Goal: Check status: Check status

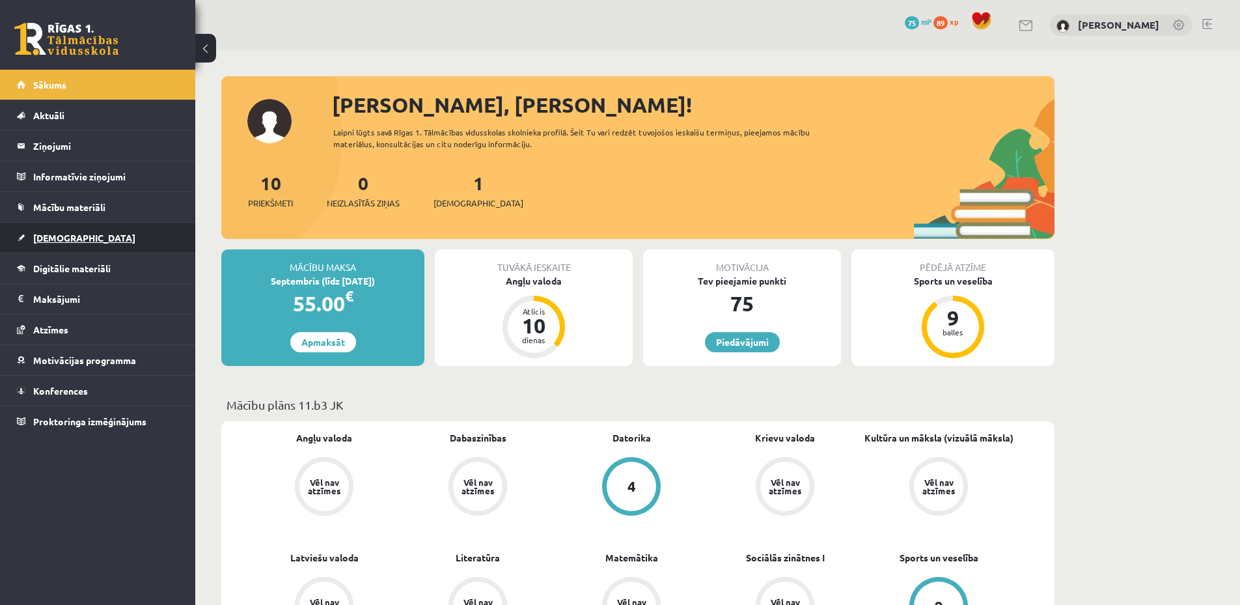
click at [148, 245] on link "[DEMOGRAPHIC_DATA]" at bounding box center [98, 238] width 162 height 30
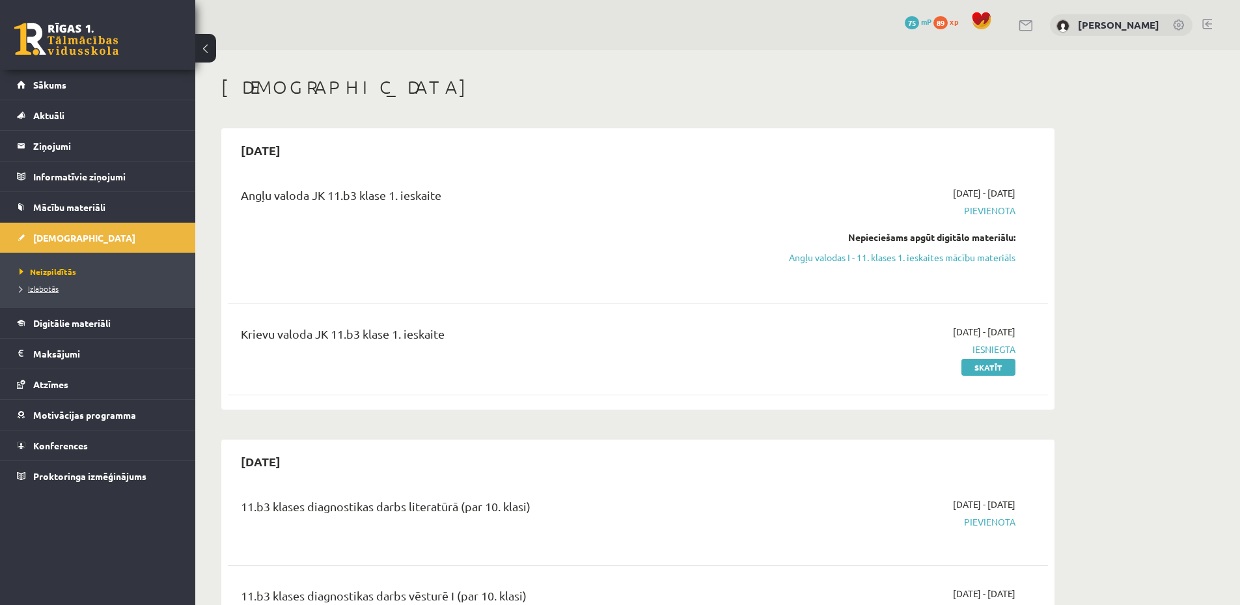
click at [70, 294] on link "Izlabotās" at bounding box center [101, 289] width 163 height 12
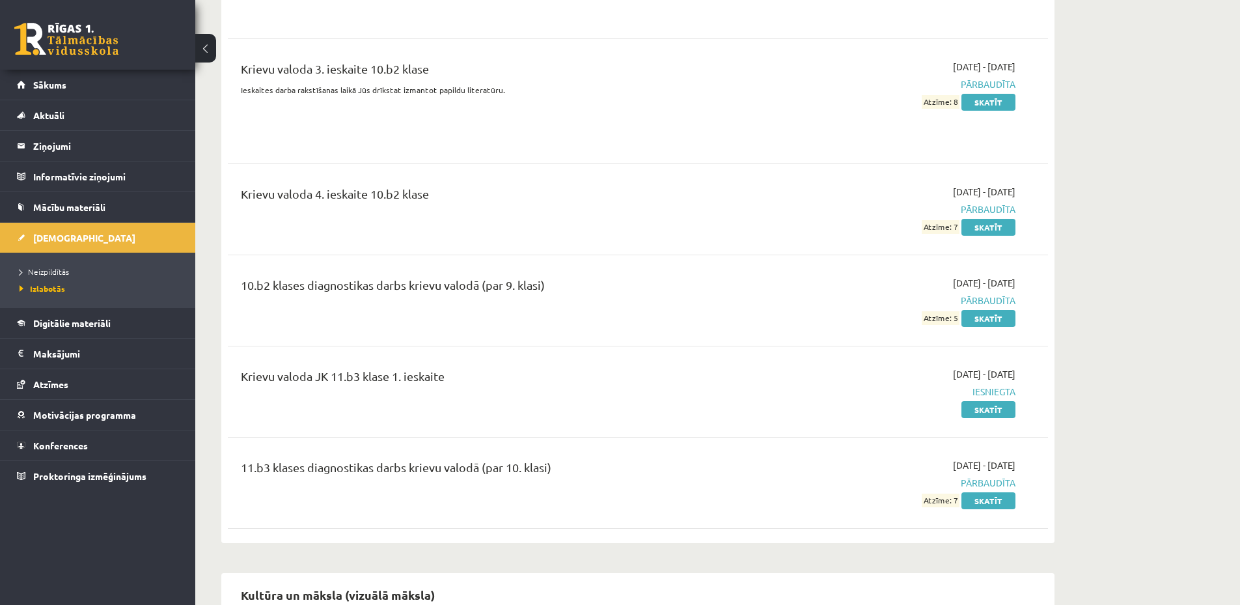
scroll to position [3125, 0]
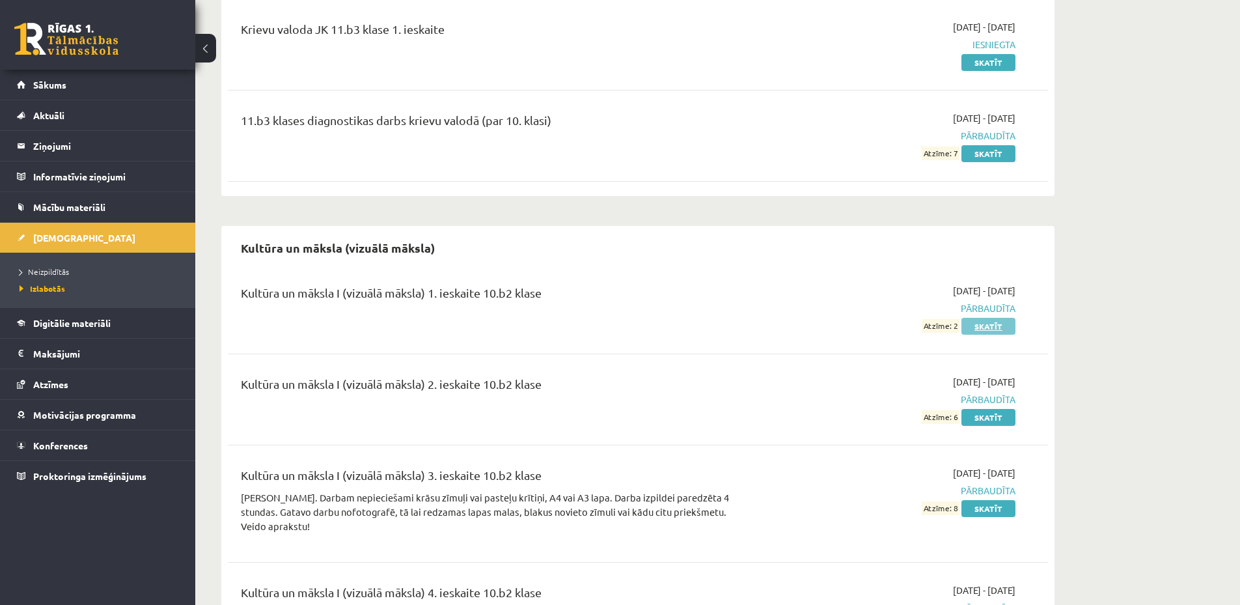
click at [1003, 318] on link "Skatīt" at bounding box center [989, 326] width 54 height 17
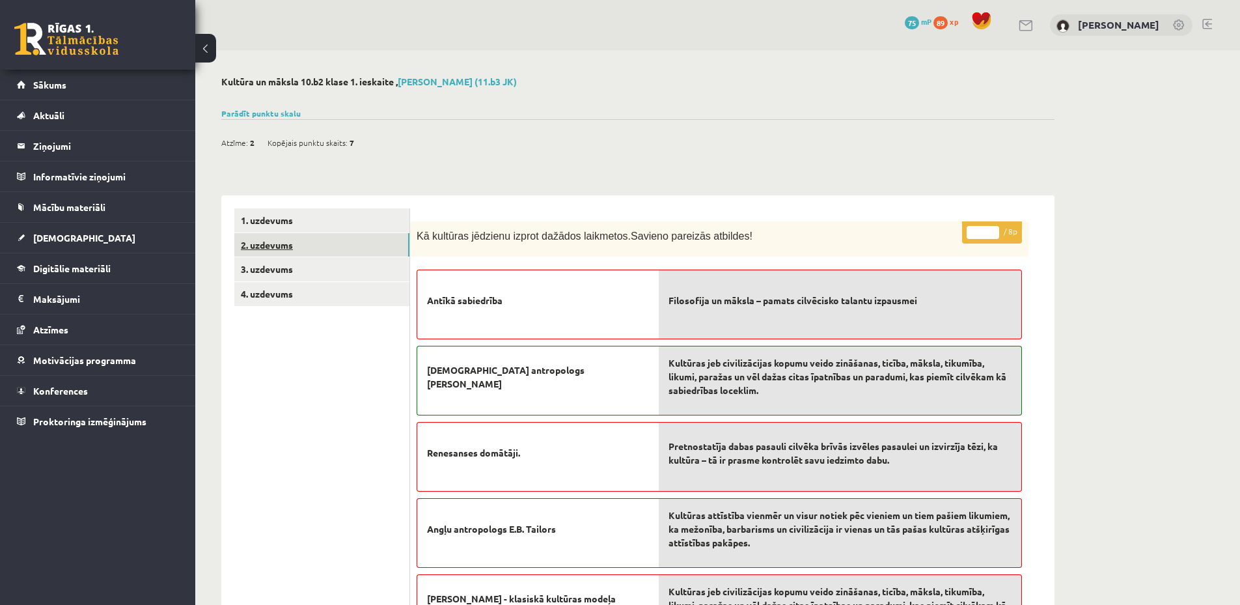
click at [309, 251] on link "2. uzdevums" at bounding box center [321, 245] width 175 height 24
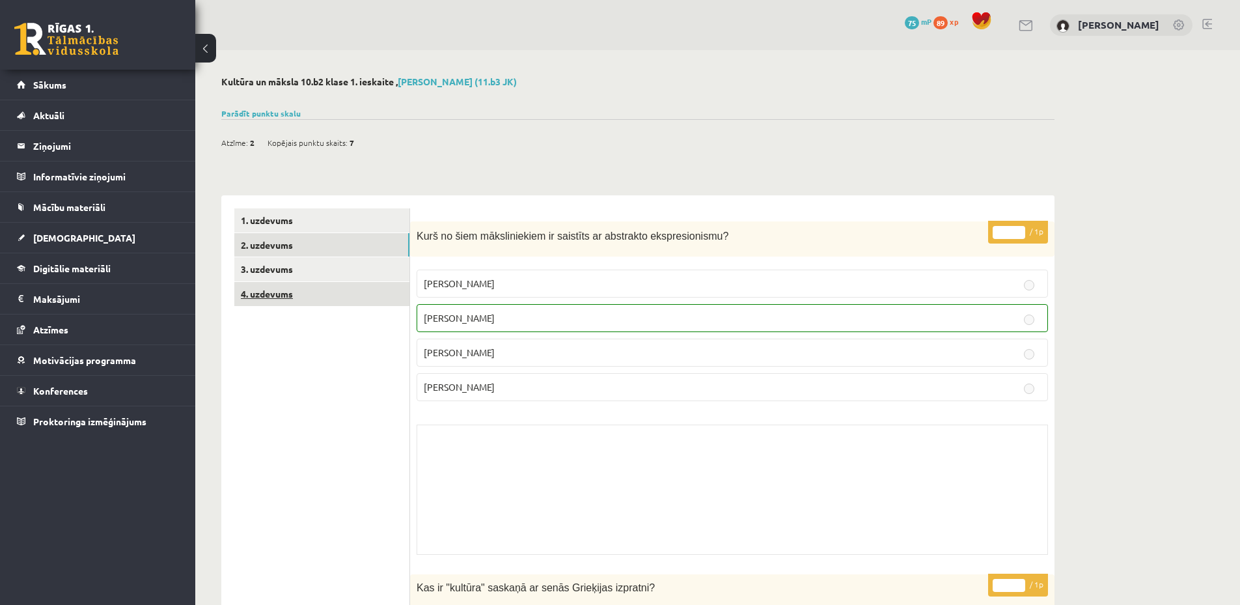
click at [283, 298] on link "4. uzdevums" at bounding box center [321, 294] width 175 height 24
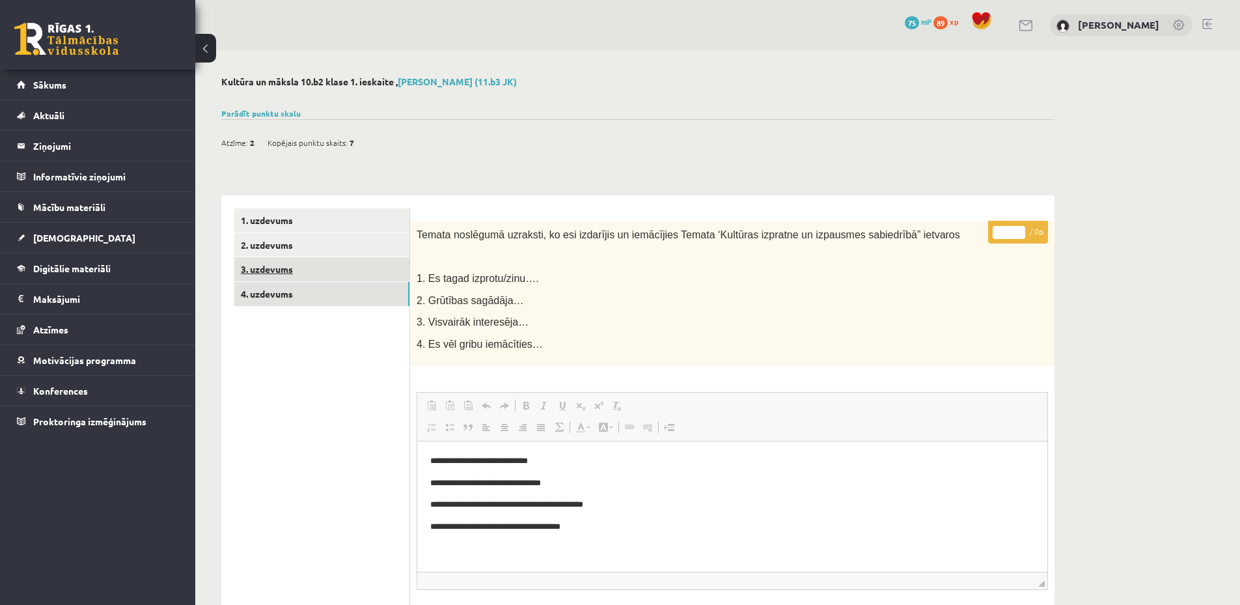
click at [292, 270] on link "3. uzdevums" at bounding box center [321, 269] width 175 height 24
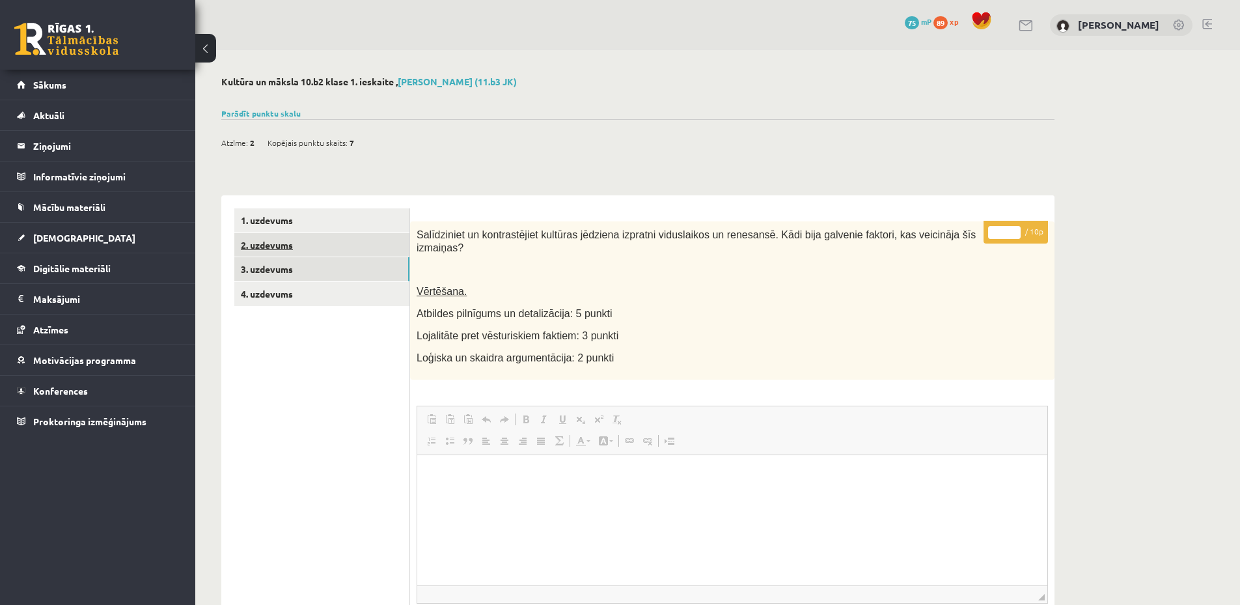
click at [296, 250] on link "2. uzdevums" at bounding box center [321, 245] width 175 height 24
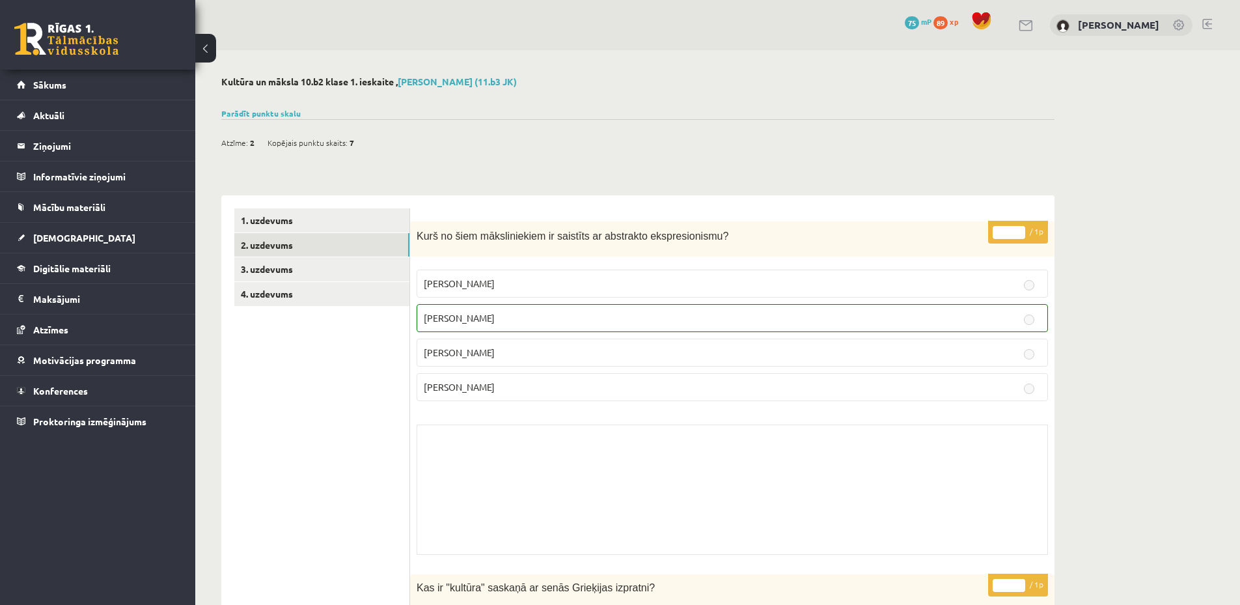
click at [209, 55] on button at bounding box center [205, 48] width 21 height 29
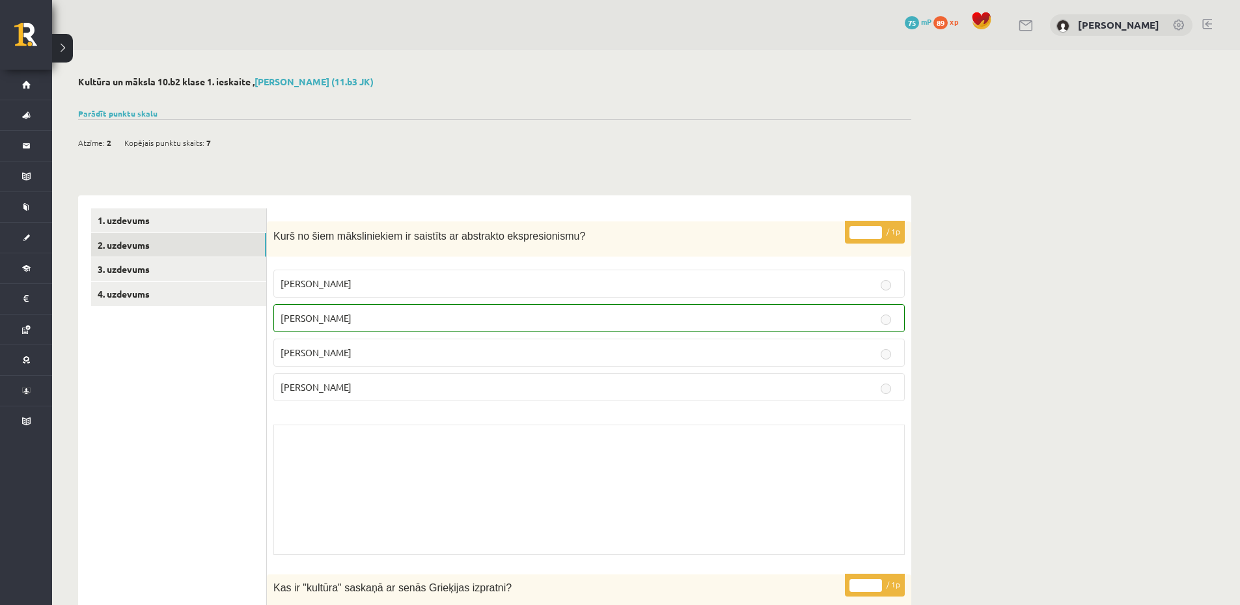
click at [61, 51] on button at bounding box center [62, 48] width 21 height 29
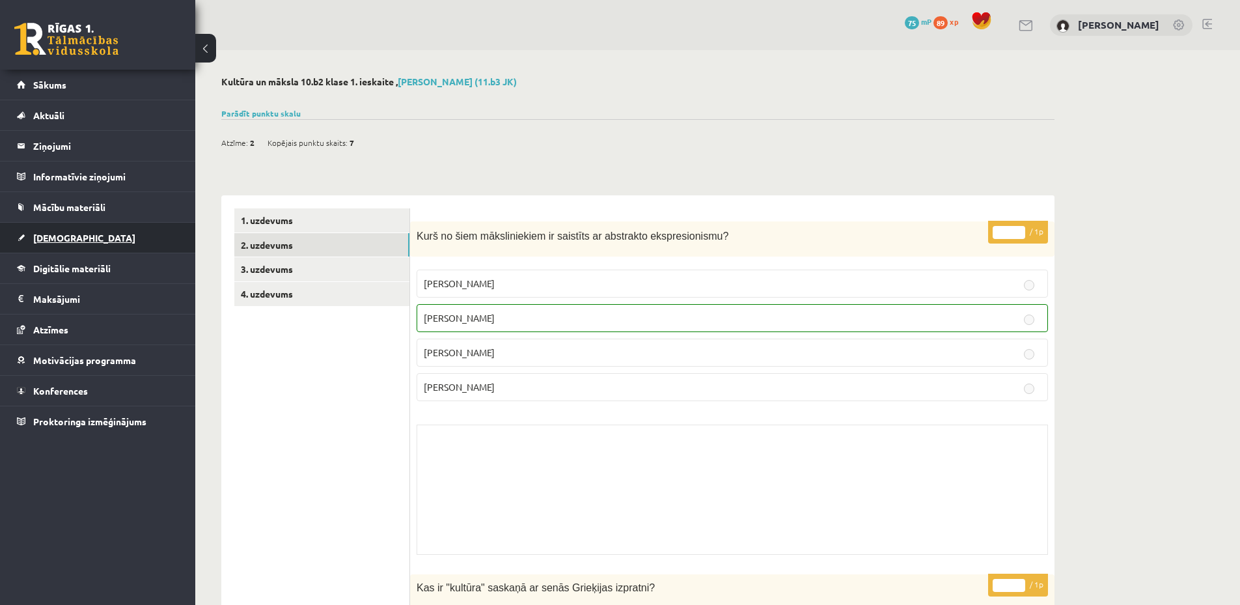
click at [73, 245] on link "[DEMOGRAPHIC_DATA]" at bounding box center [98, 238] width 162 height 30
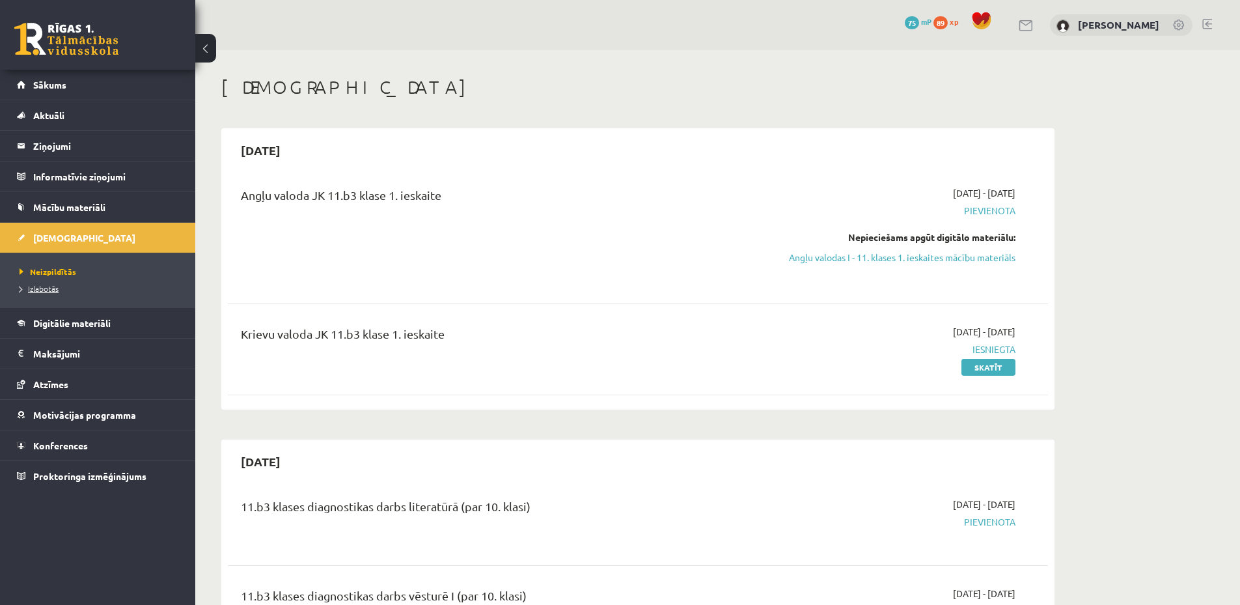
click at [68, 289] on link "Izlabotās" at bounding box center [101, 289] width 163 height 12
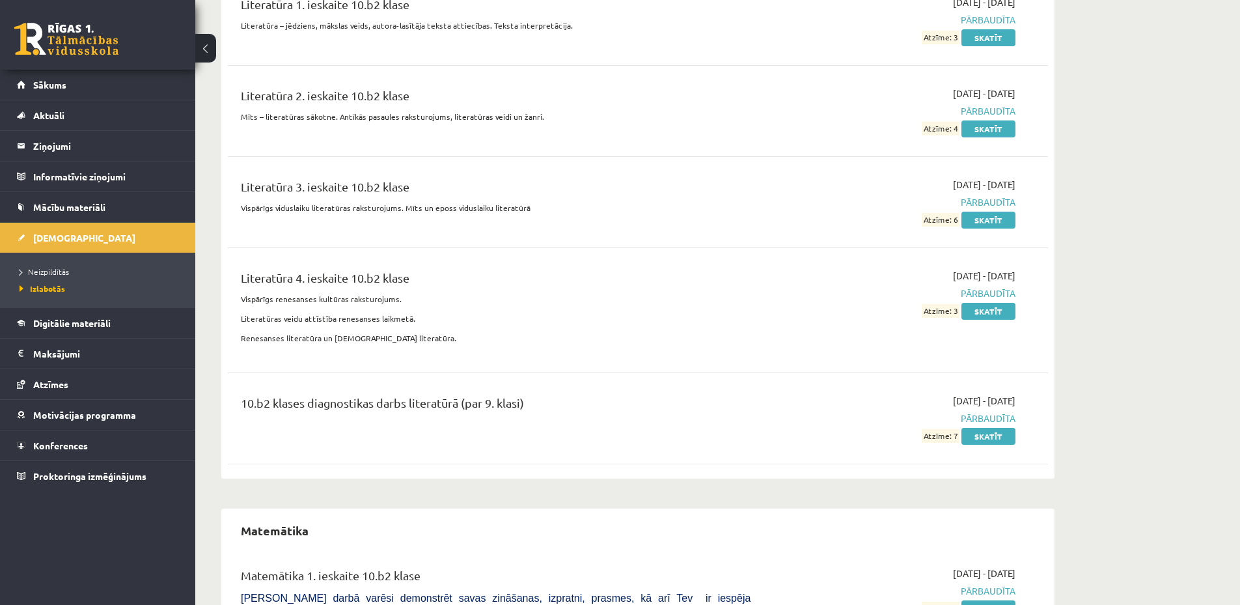
scroll to position [4862, 0]
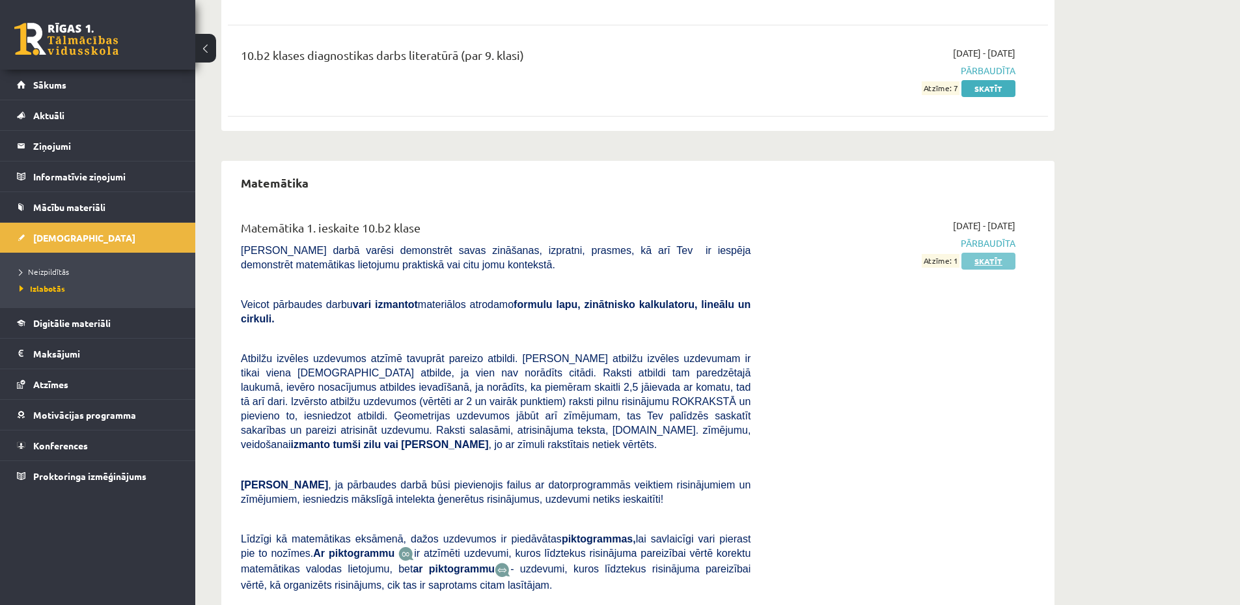
click at [990, 253] on link "Skatīt" at bounding box center [989, 261] width 54 height 17
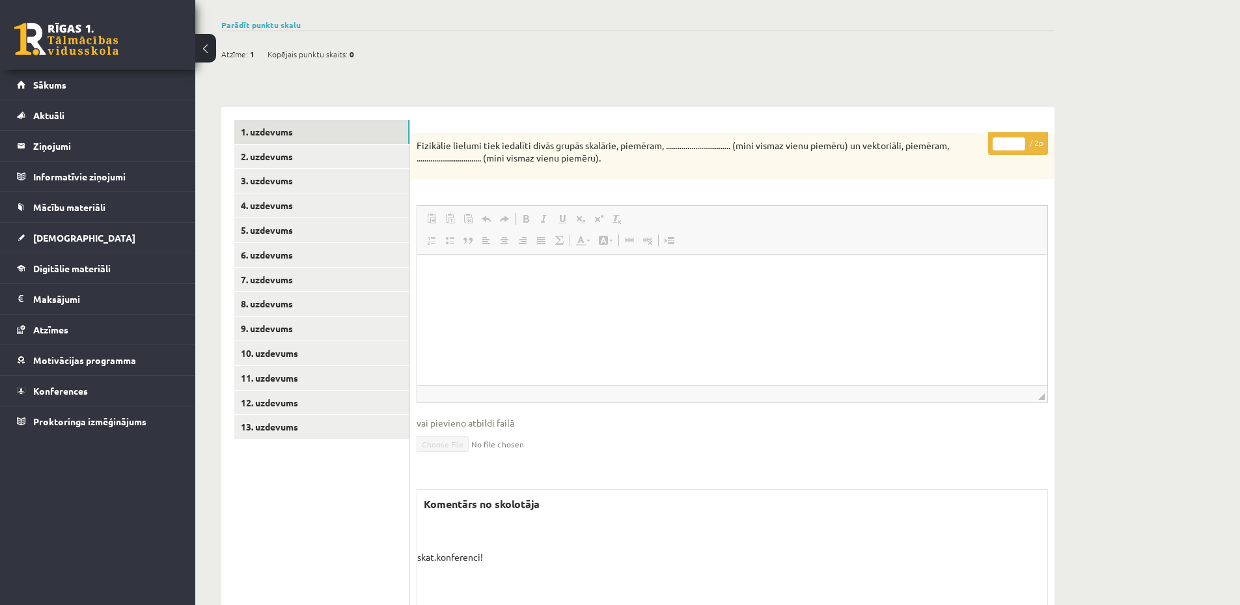
scroll to position [464, 0]
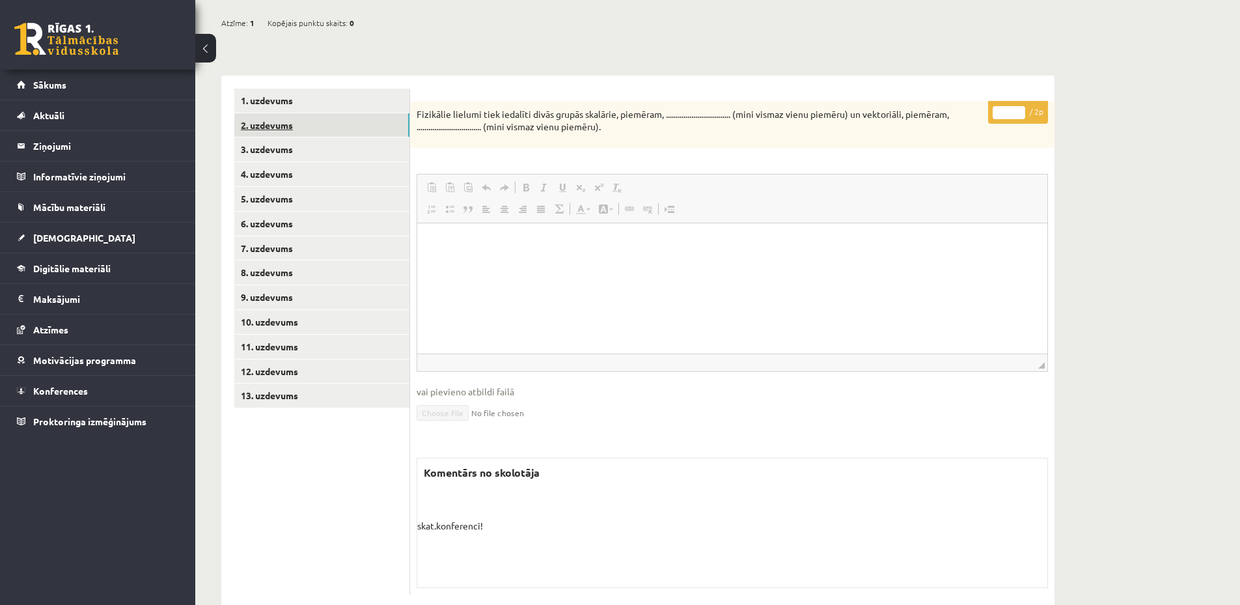
click at [306, 113] on link "2. uzdevums" at bounding box center [321, 125] width 175 height 24
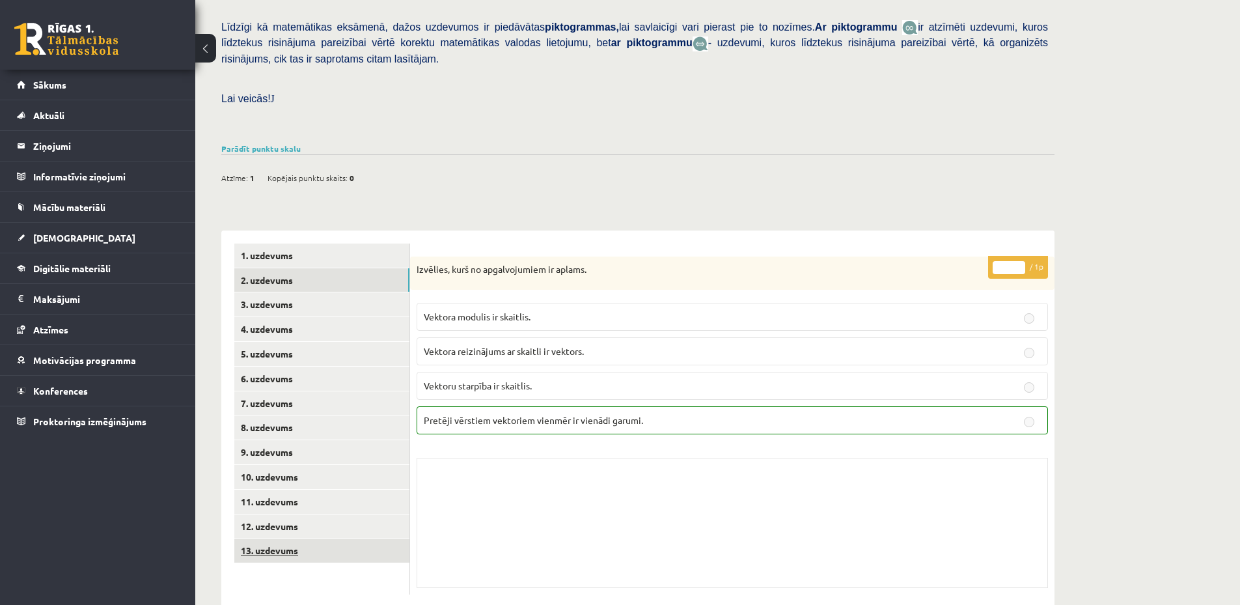
click at [320, 538] on link "13. uzdevums" at bounding box center [321, 550] width 175 height 24
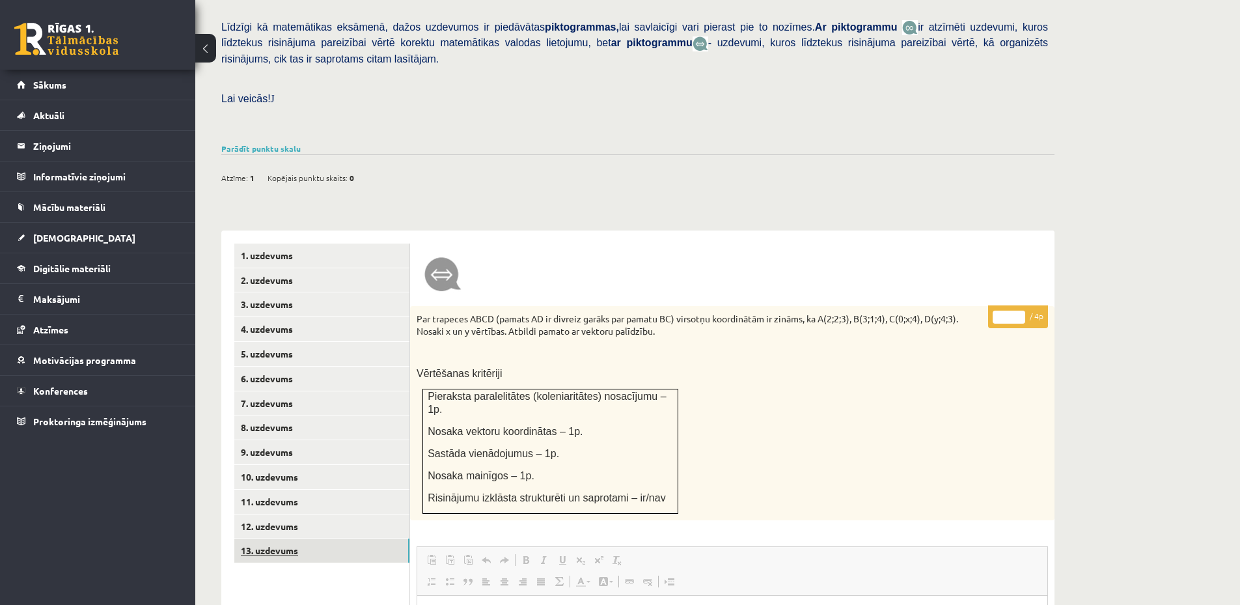
scroll to position [0, 0]
click at [285, 514] on link "12. uzdevums" at bounding box center [321, 526] width 175 height 24
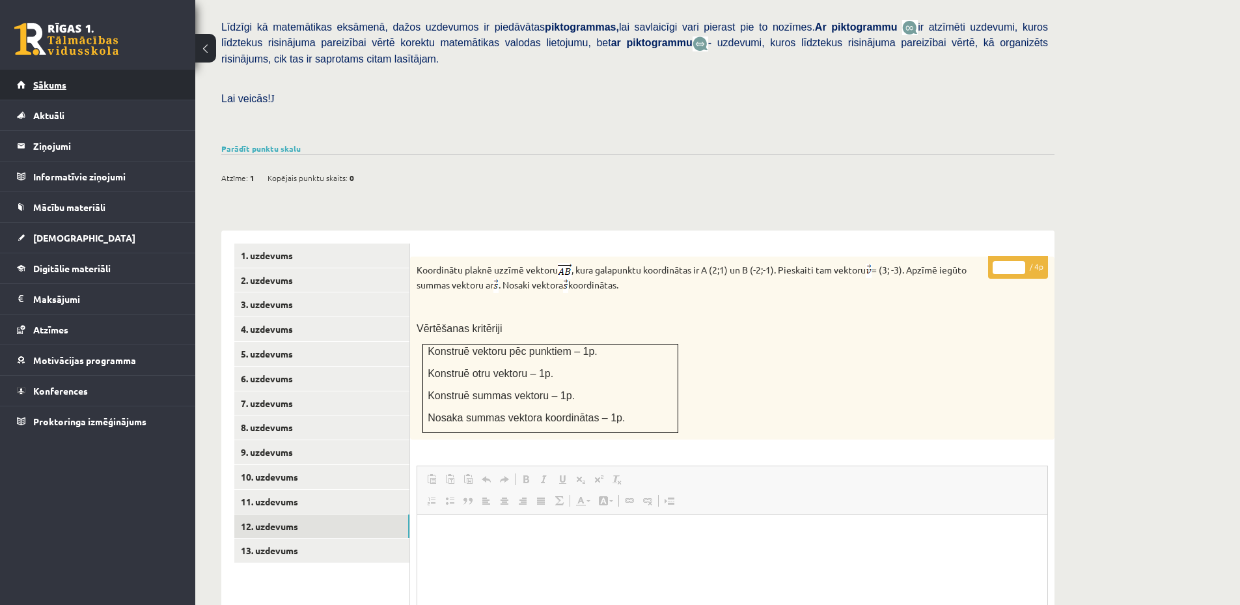
click at [68, 89] on link "Sākums" at bounding box center [98, 85] width 162 height 30
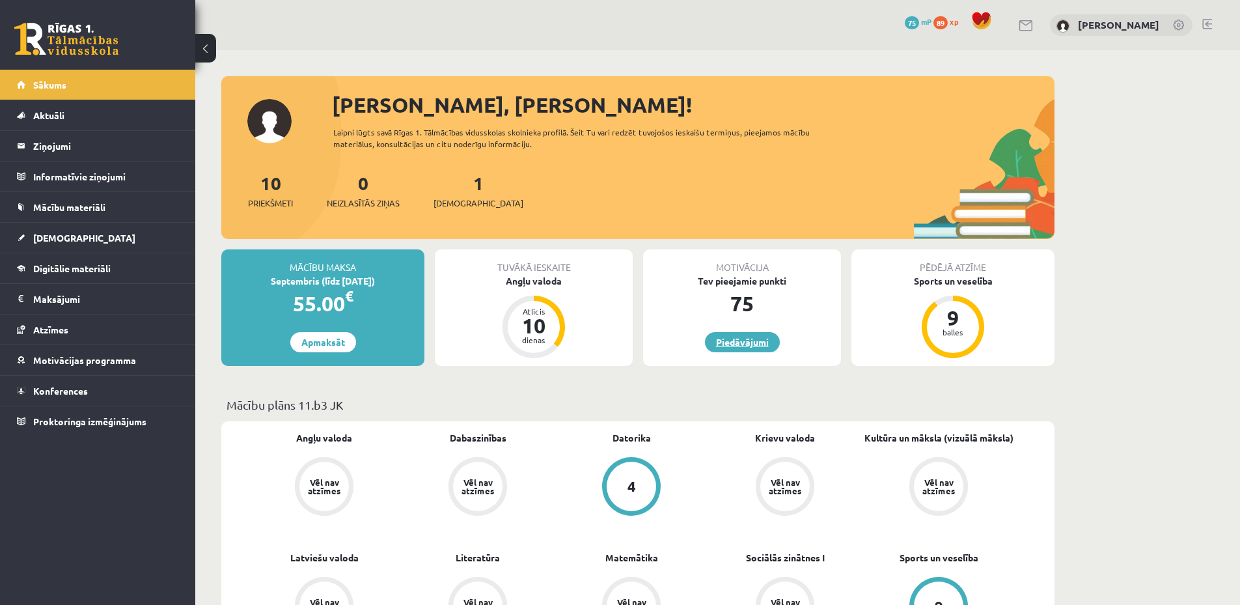
click at [743, 343] on link "Piedāvājumi" at bounding box center [742, 342] width 75 height 20
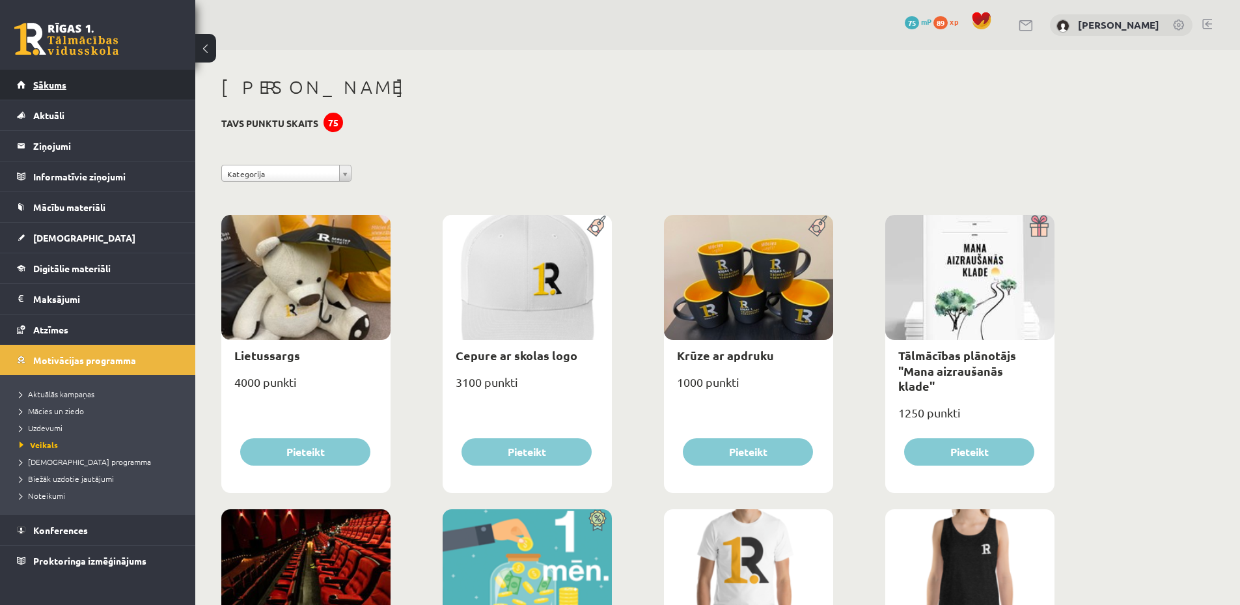
click at [45, 81] on span "Sākums" at bounding box center [49, 85] width 33 height 12
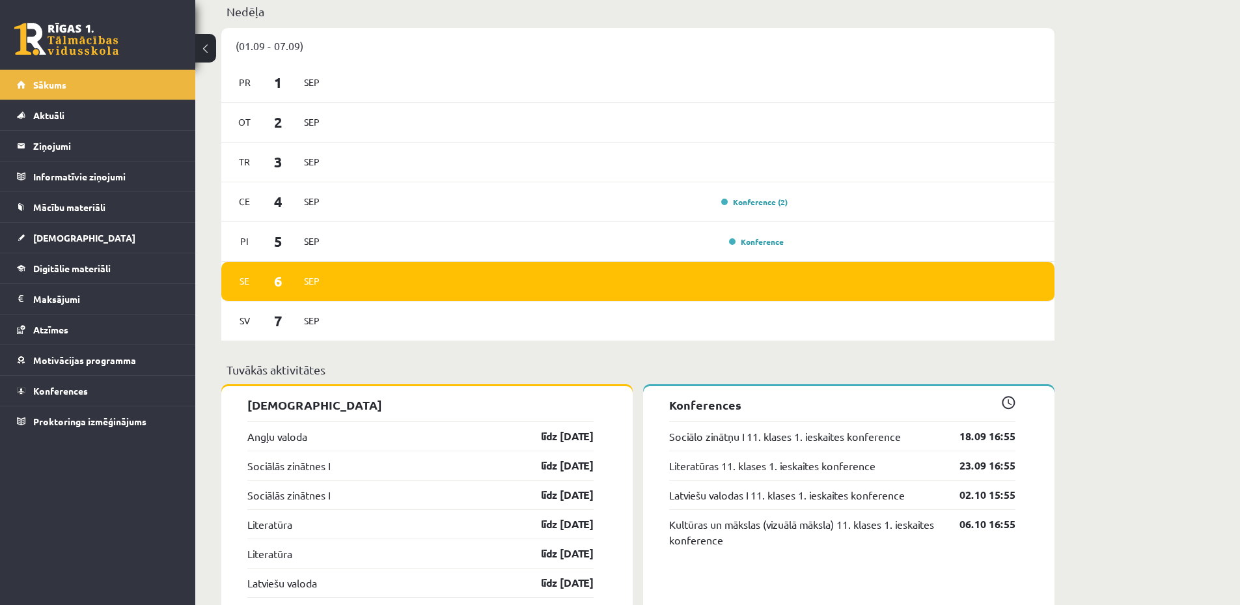
scroll to position [1042, 0]
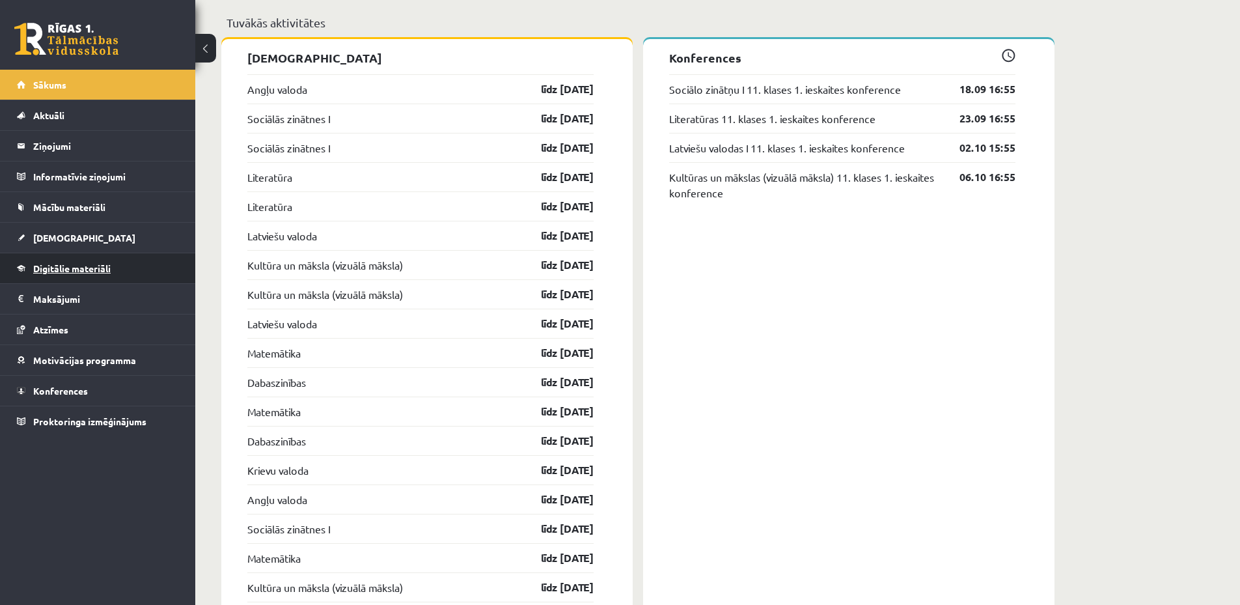
click at [77, 270] on span "Digitālie materiāli" at bounding box center [71, 268] width 77 height 12
